Goal: Task Accomplishment & Management: Complete application form

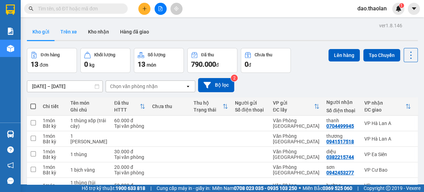
click at [66, 34] on button "Trên xe" at bounding box center [69, 31] width 28 height 17
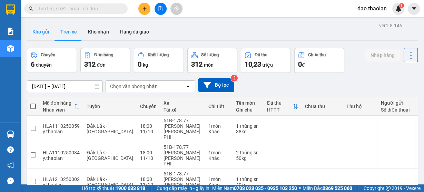
click at [43, 34] on button "Kho gửi" at bounding box center [41, 31] width 28 height 17
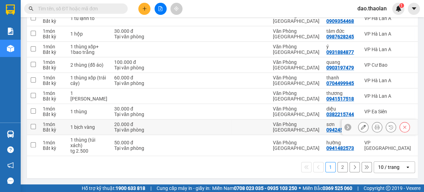
scroll to position [134, 0]
click at [378, 164] on div "10 / trang" at bounding box center [388, 166] width 21 height 7
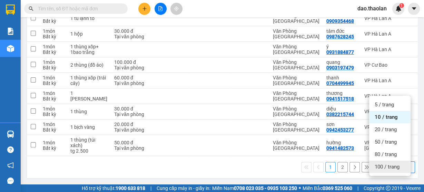
click at [381, 163] on span "100 / trang" at bounding box center [387, 166] width 25 height 7
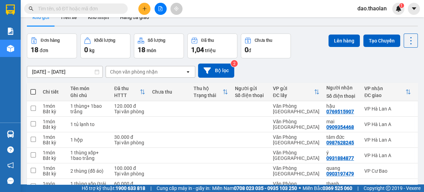
scroll to position [0, 0]
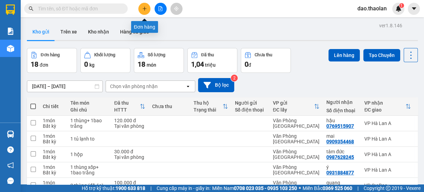
click at [139, 10] on button at bounding box center [144, 9] width 12 height 12
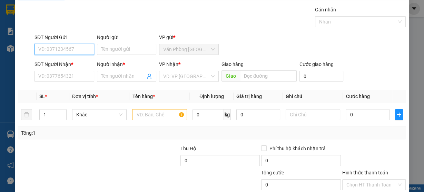
scroll to position [28, 0]
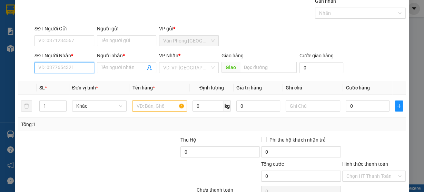
click at [73, 65] on input "SĐT Người Nhận *" at bounding box center [64, 67] width 60 height 11
click at [73, 67] on input "SĐT Người Nhận *" at bounding box center [64, 67] width 60 height 11
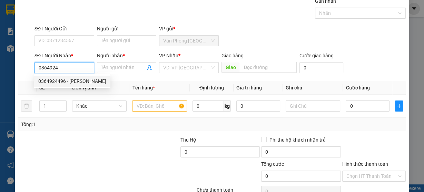
click at [64, 83] on div "0364924496 - [PERSON_NAME]" at bounding box center [72, 81] width 68 height 8
type input "0364924496"
type input "huy"
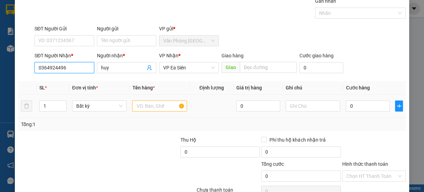
type input "0364924496"
click at [144, 105] on input "text" at bounding box center [159, 105] width 55 height 11
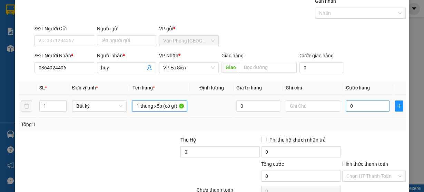
type input "1 thùng xốp (có gt)"
click at [350, 107] on input "0" at bounding box center [368, 105] width 44 height 11
type input "4"
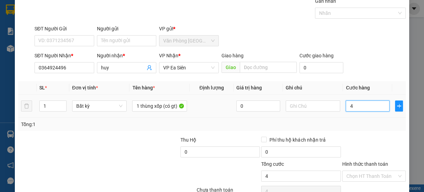
type input "40"
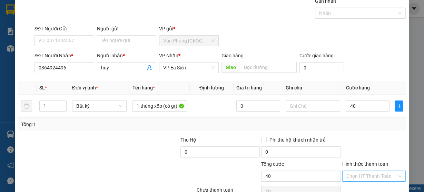
type input "40.000"
click at [361, 173] on input "Hình thức thanh toán" at bounding box center [371, 176] width 50 height 10
click at [361, 162] on div "Tại văn phòng" at bounding box center [370, 161] width 54 height 8
type input "0"
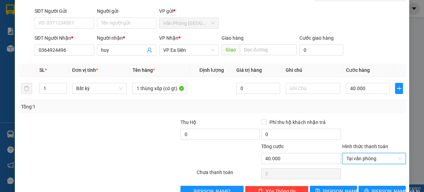
scroll to position [62, 0]
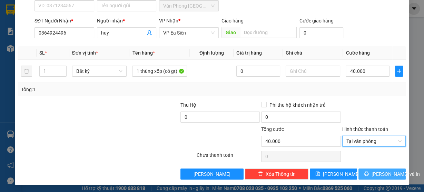
click at [379, 172] on span "[PERSON_NAME] và In" at bounding box center [395, 174] width 48 height 8
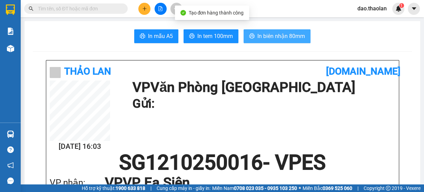
click at [280, 33] on span "In biên nhận 80mm" at bounding box center [281, 36] width 48 height 9
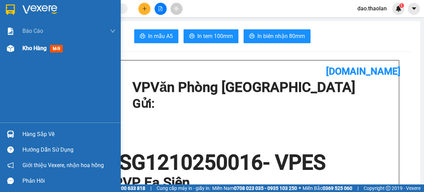
click at [33, 50] on span "Kho hàng" at bounding box center [34, 48] width 24 height 7
